Goal: Navigation & Orientation: Find specific page/section

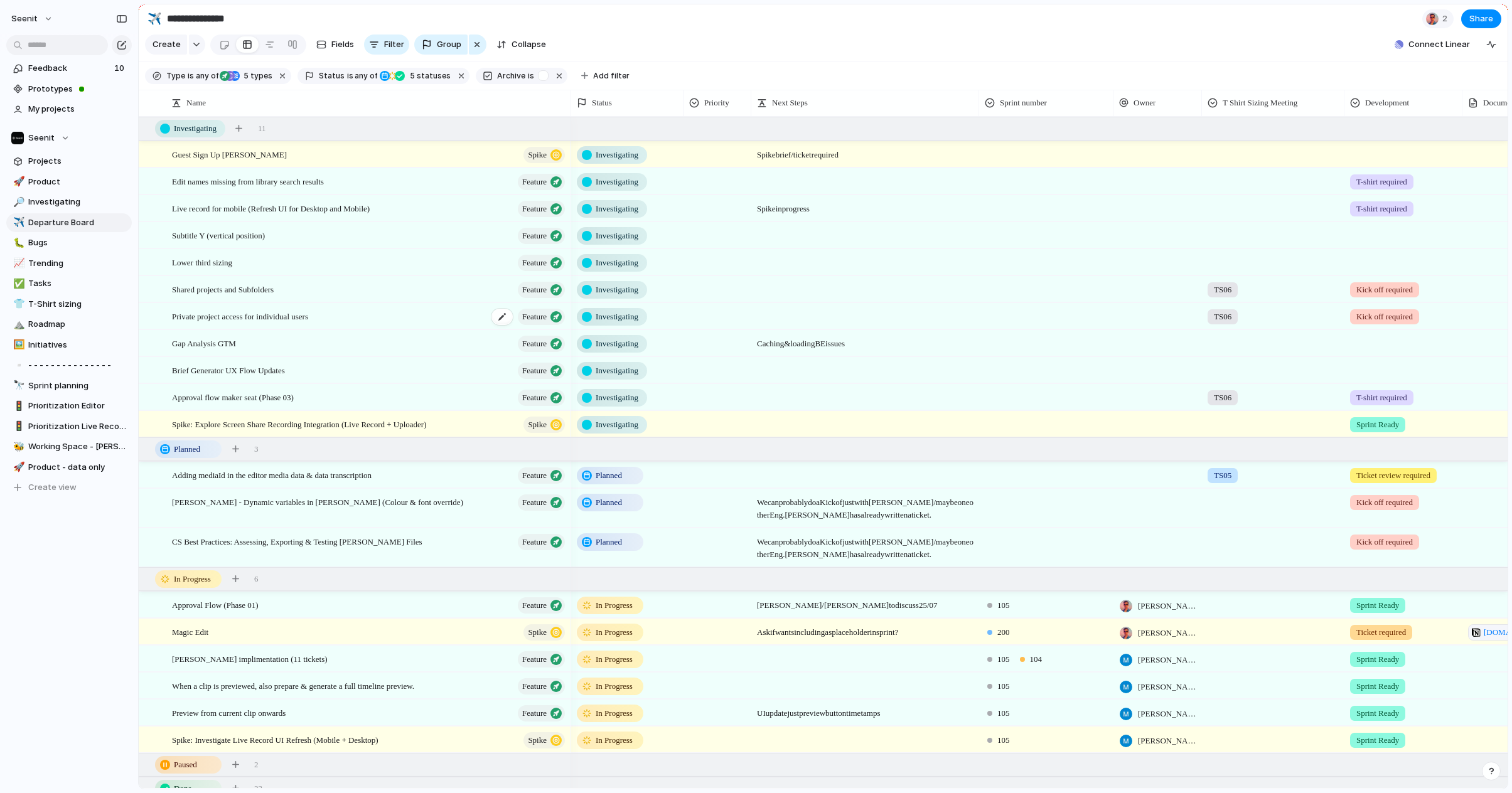
click at [254, 316] on span "Private project access for individual users" at bounding box center [239, 316] width 136 height 14
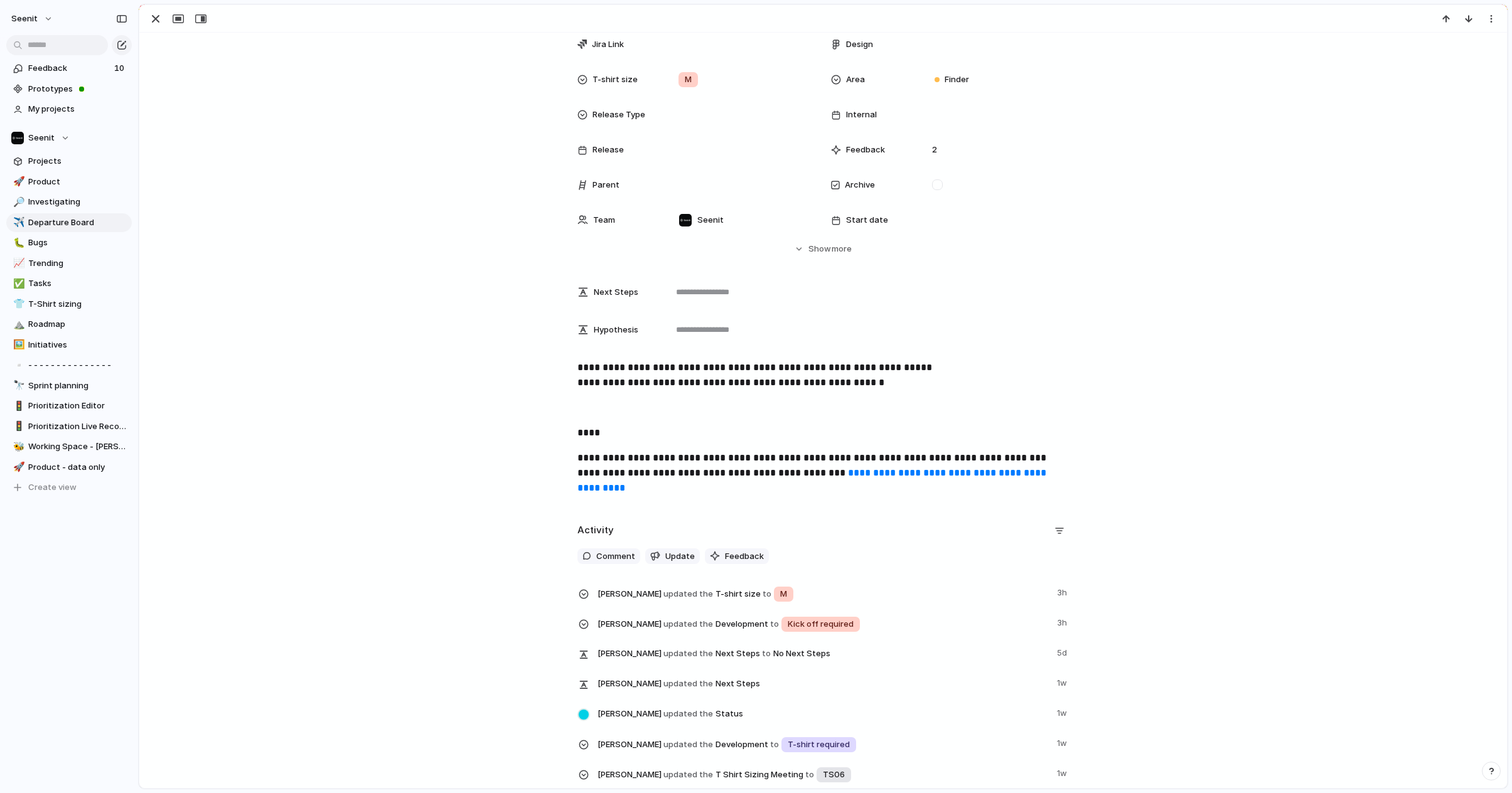
scroll to position [199, 0]
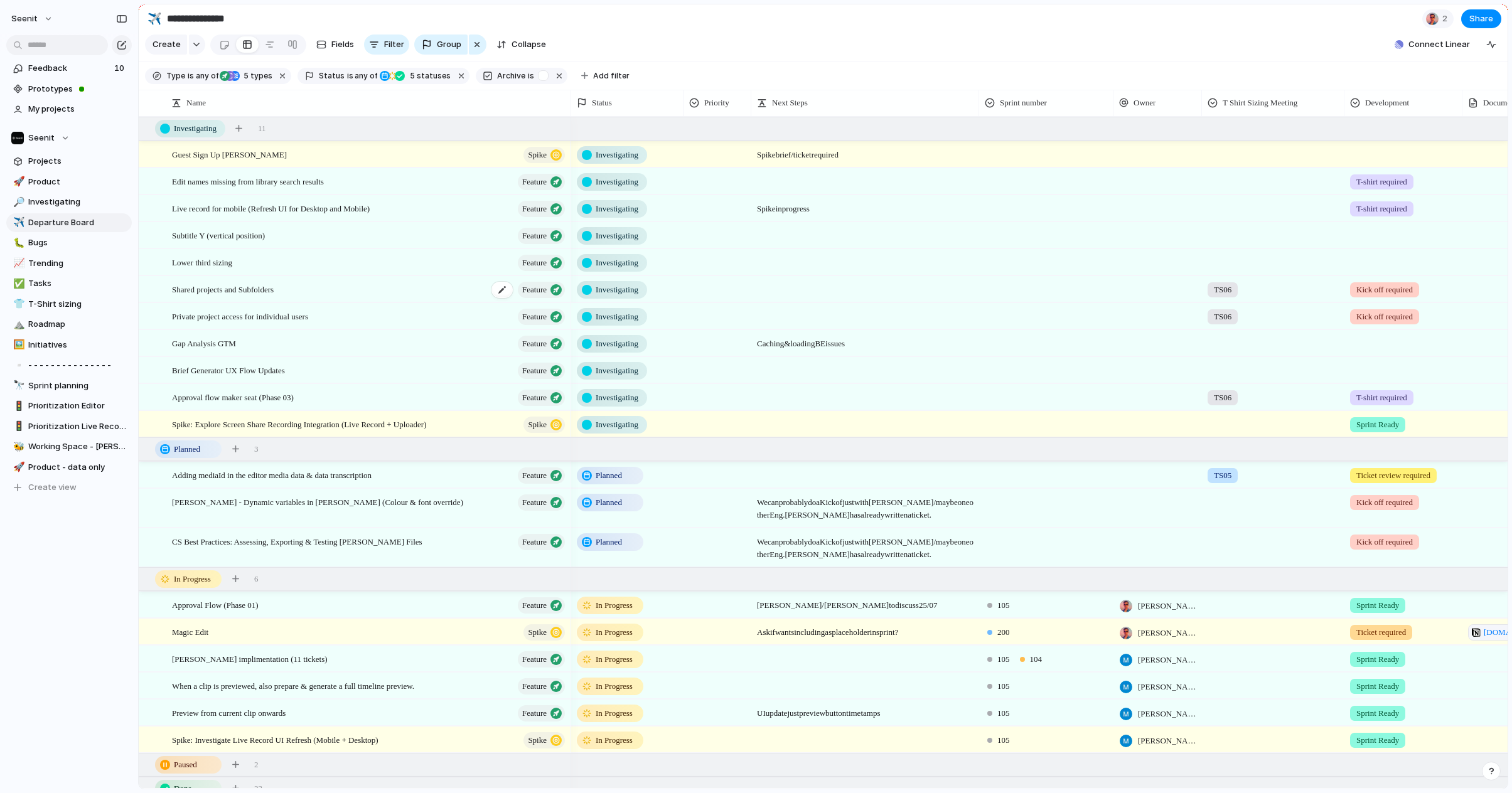
click at [273, 292] on span "Shared projects and Subfolders" at bounding box center [222, 289] width 102 height 14
click at [308, 317] on span "Private project access for individual users" at bounding box center [239, 316] width 136 height 14
